Goal: Check status: Check status

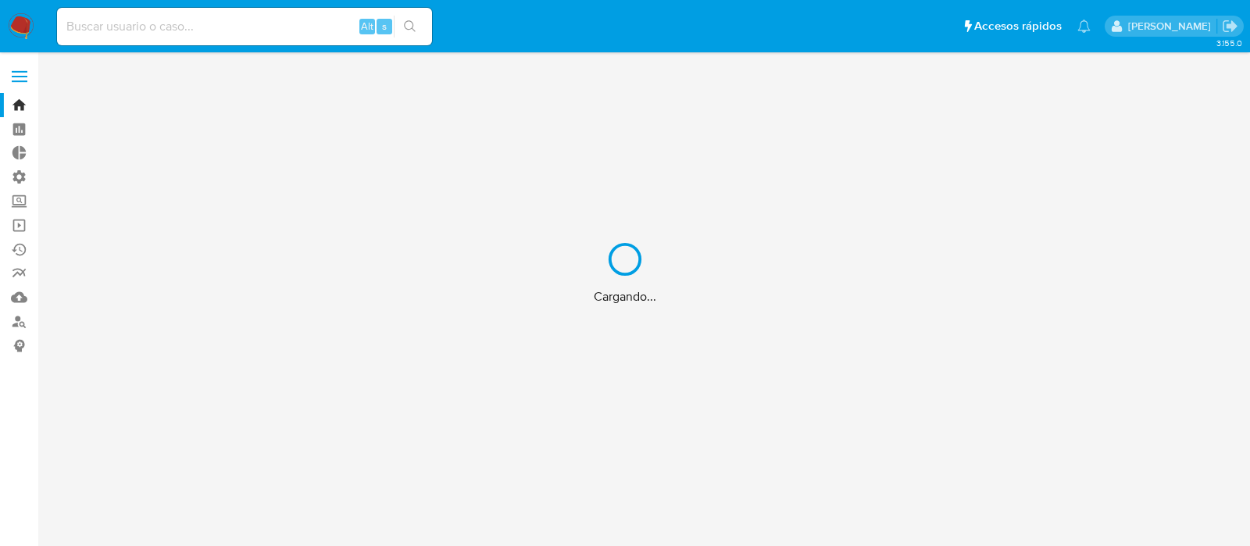
click at [1229, 152] on div "Cargando..." at bounding box center [625, 273] width 1250 height 546
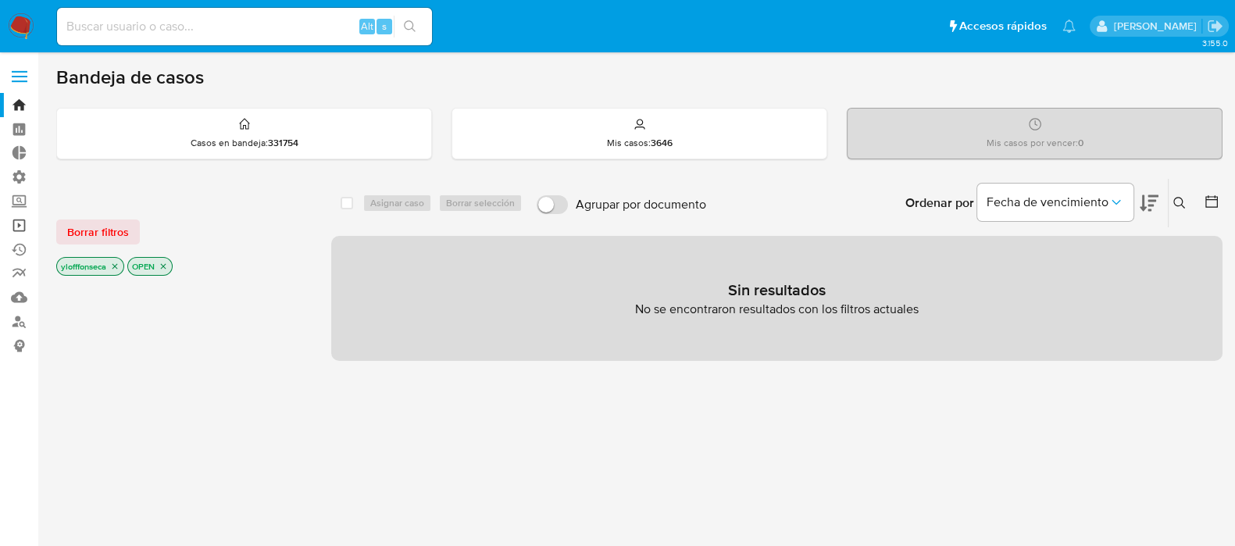
click at [12, 222] on link "Operaciones masivas" at bounding box center [93, 225] width 186 height 24
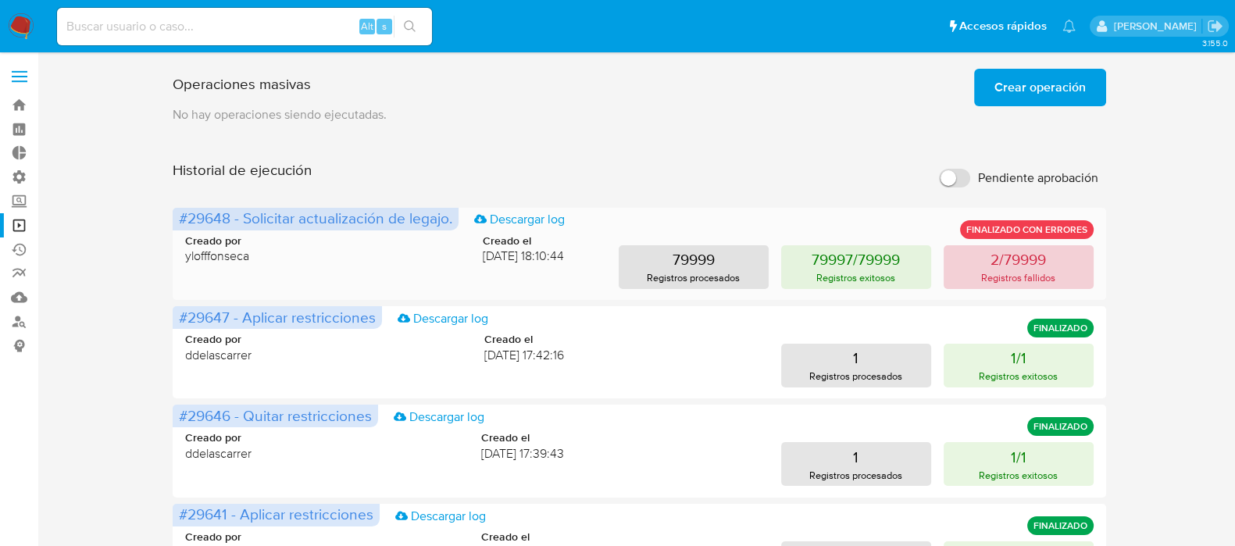
click at [1038, 262] on p "2/79999" at bounding box center [1017, 259] width 55 height 22
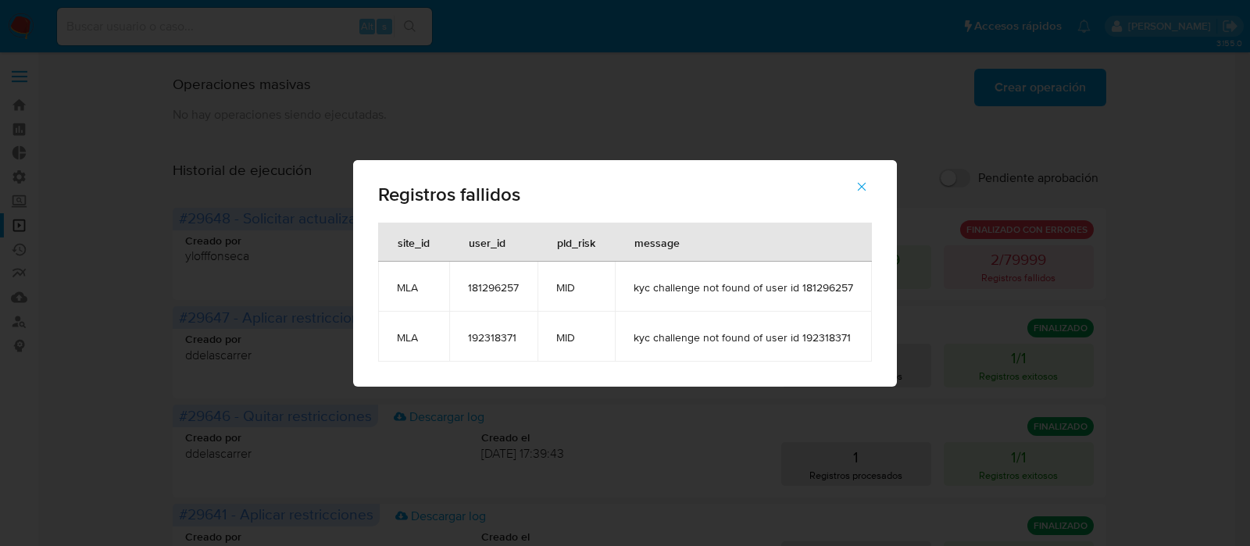
click at [858, 181] on icon "button" at bounding box center [861, 187] width 14 height 14
